Goal: Entertainment & Leisure: Consume media (video, audio)

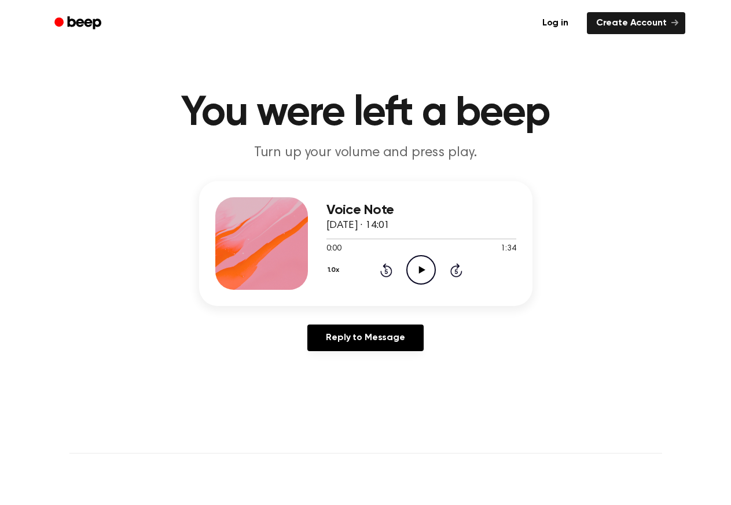
click at [427, 270] on icon "Play Audio" at bounding box center [421, 270] width 30 height 30
click at [419, 270] on icon at bounding box center [422, 270] width 6 height 8
click at [424, 272] on icon "Play Audio" at bounding box center [421, 270] width 30 height 30
